Goal: Task Accomplishment & Management: Complete application form

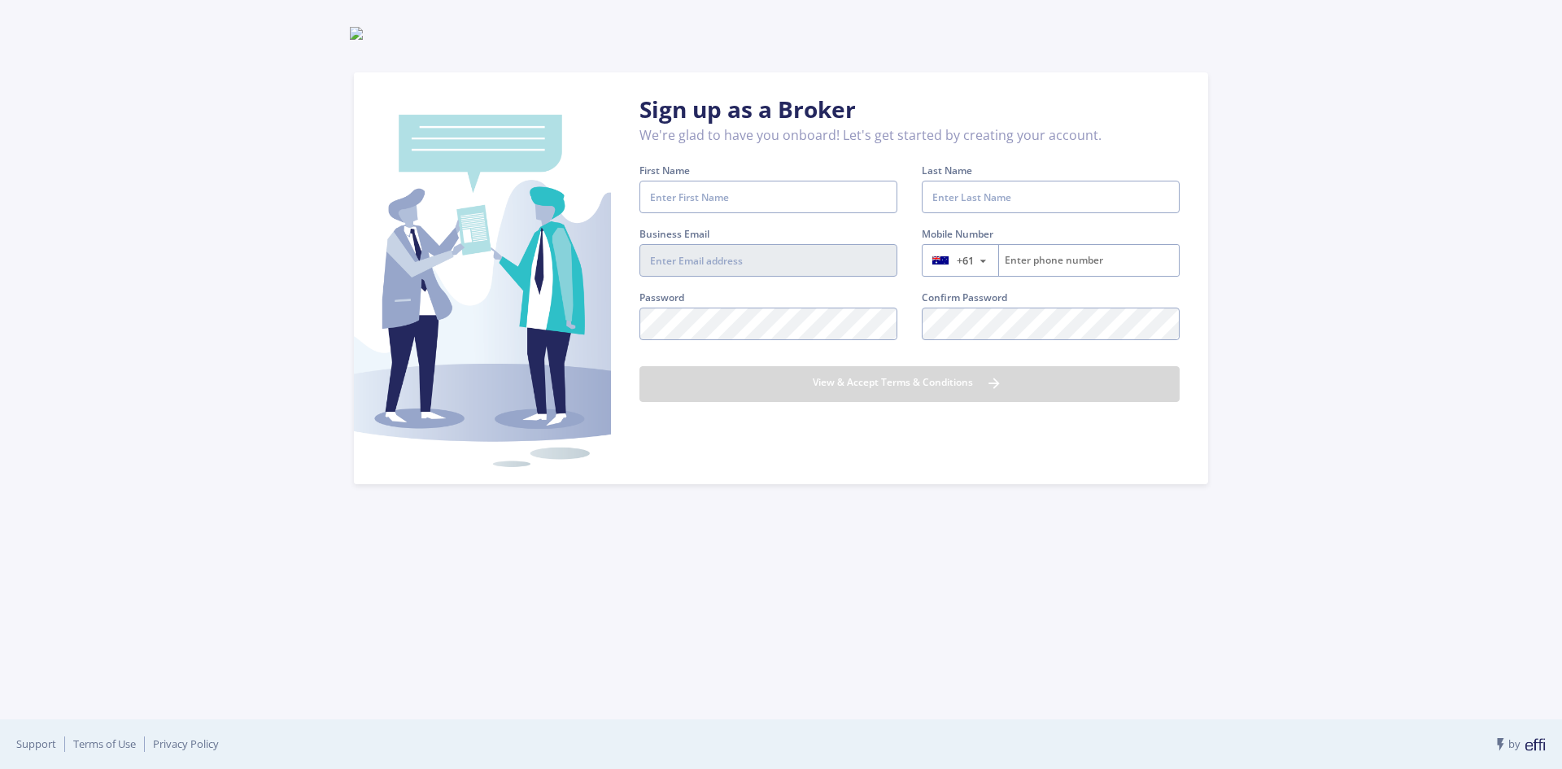
type input "[EMAIL_ADDRESS][DOMAIN_NAME]"
click at [775, 195] on input "First Name" at bounding box center [768, 197] width 258 height 33
type input "A"
type input "SV"
type input "Ltd"
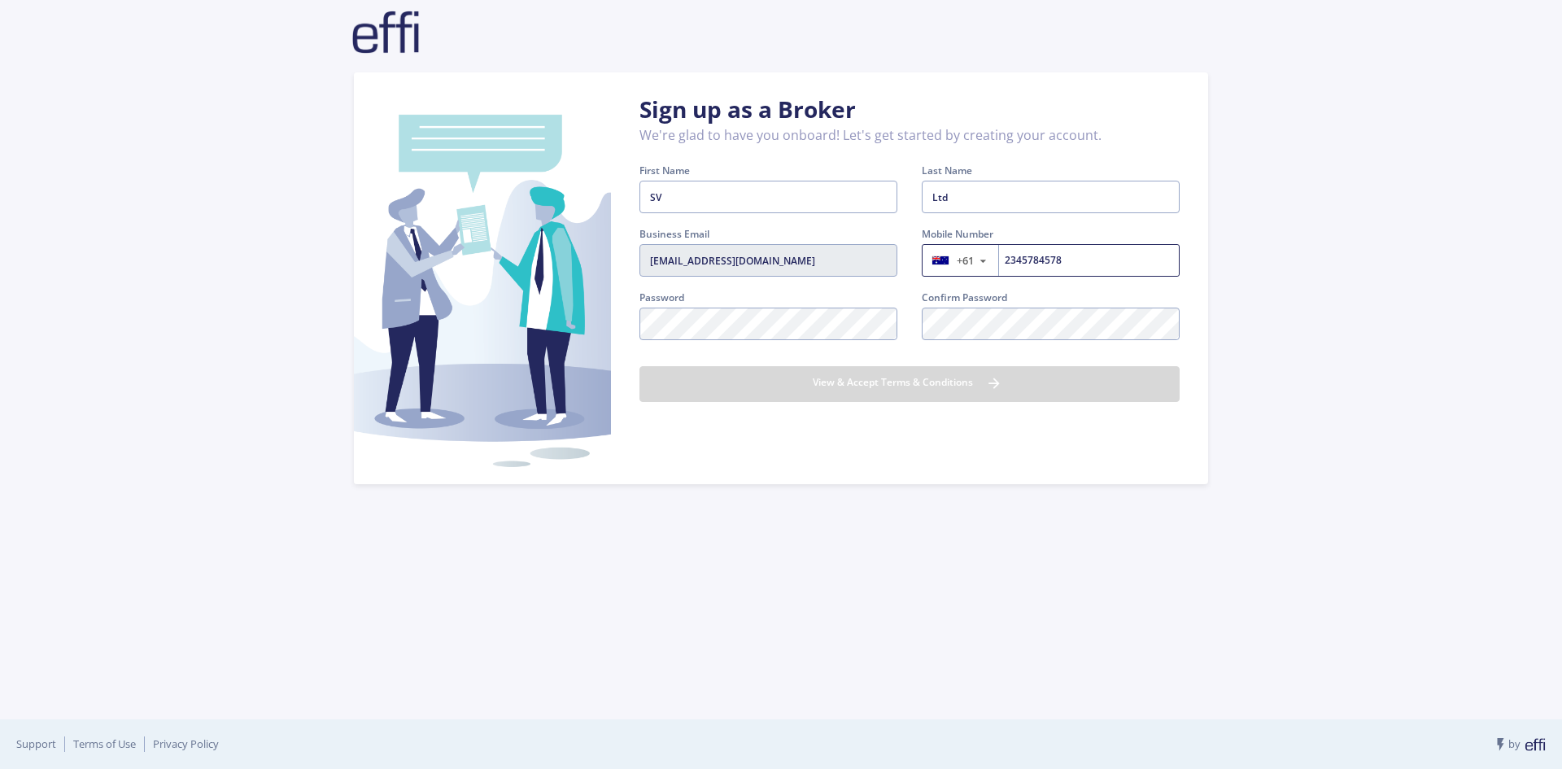
type input "2345784578"
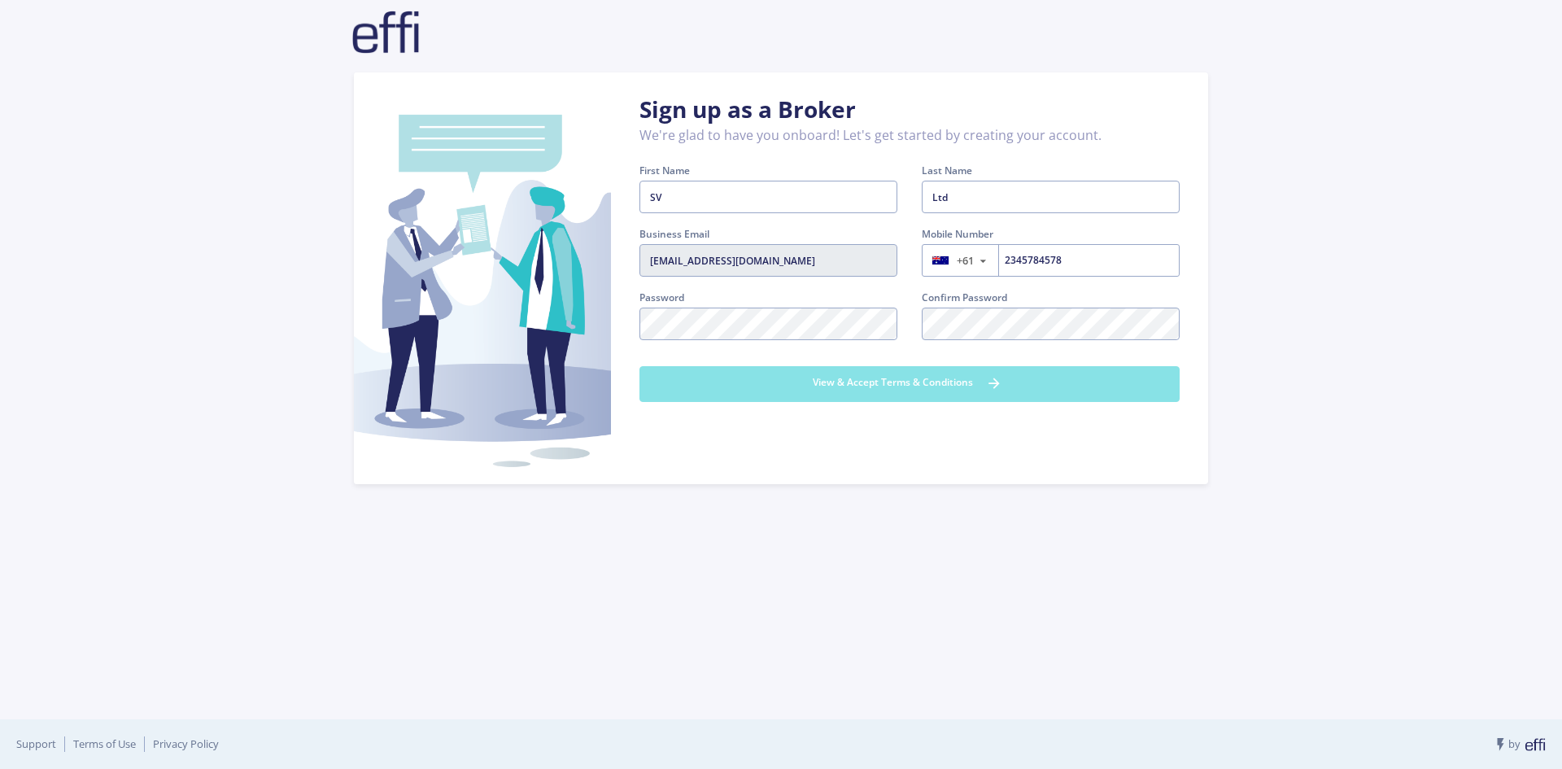
click at [961, 386] on button "View & Accept Terms & Conditions" at bounding box center [909, 384] width 540 height 36
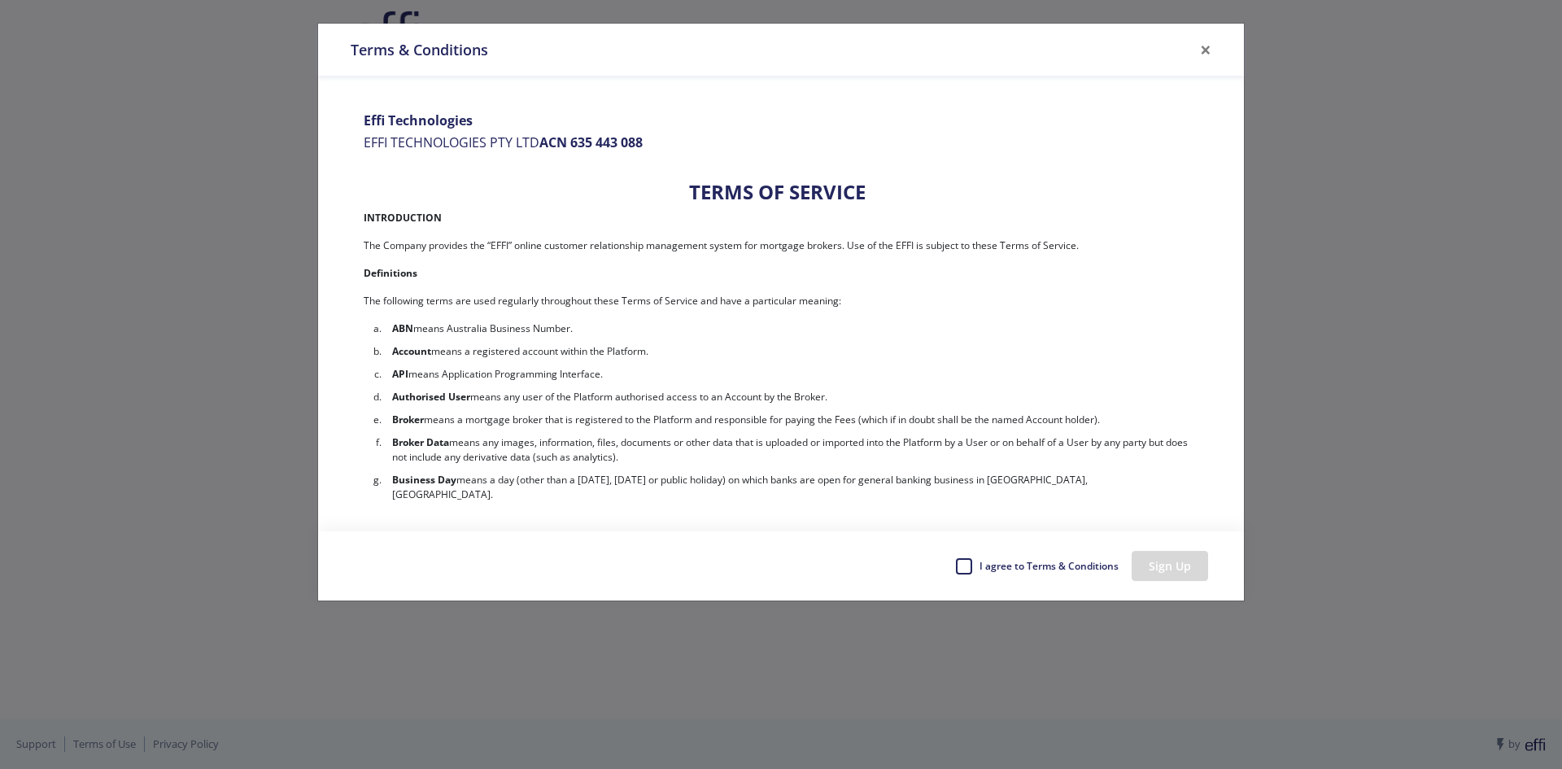
click at [978, 566] on label "I agree to Terms & Conditions" at bounding box center [1048, 566] width 141 height 24
click at [968, 566] on input "I agree to Terms & Conditions" at bounding box center [961, 562] width 13 height 16
checkbox input "true"
click at [1160, 562] on button "Sign Up" at bounding box center [1169, 566] width 76 height 30
